Goal: Find contact information: Find contact information

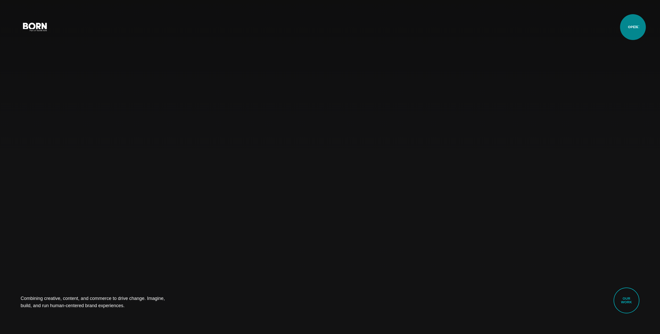
click at [633, 27] on button "Primary Menu" at bounding box center [636, 26] width 12 height 11
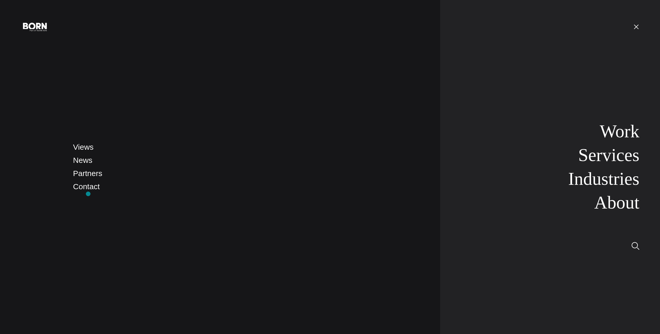
click at [89, 189] on link "Contact" at bounding box center [86, 186] width 27 height 9
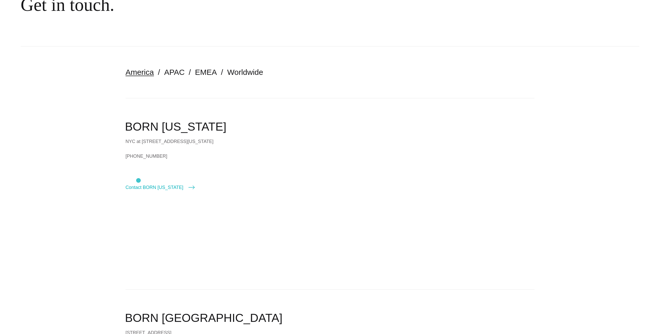
scroll to position [78, 0]
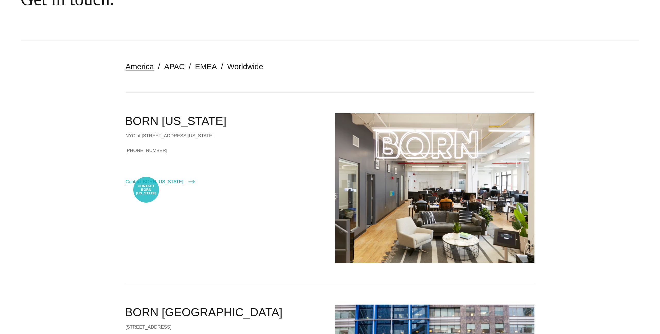
click at [146, 185] on link "Contact BORN [US_STATE]" at bounding box center [160, 181] width 69 height 7
select select "********"
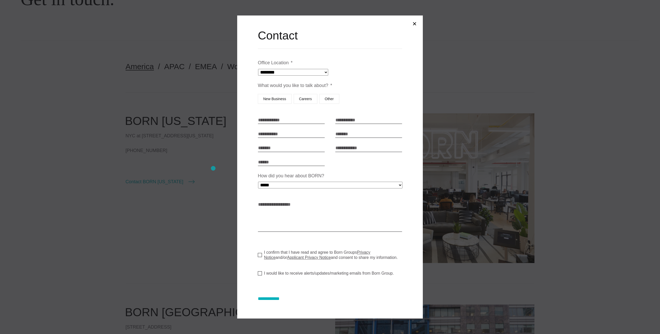
drag, startPoint x: 213, startPoint y: 168, endPoint x: 183, endPoint y: 177, distance: 31.6
click at [212, 168] on div at bounding box center [330, 167] width 660 height 334
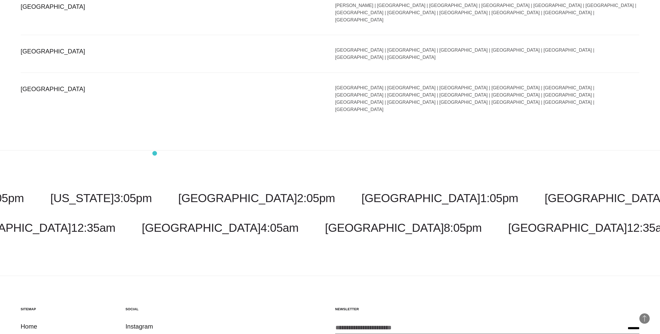
scroll to position [1377, 0]
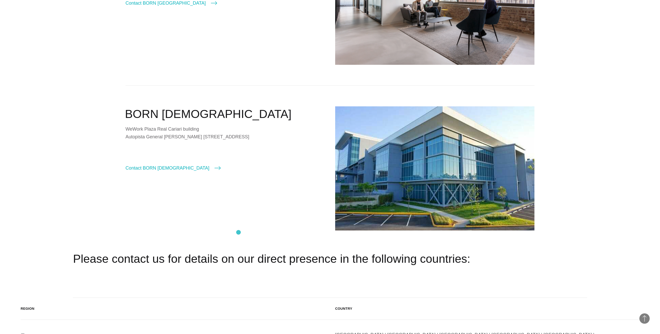
scroll to position [1377, 0]
